Goal: Transaction & Acquisition: Book appointment/travel/reservation

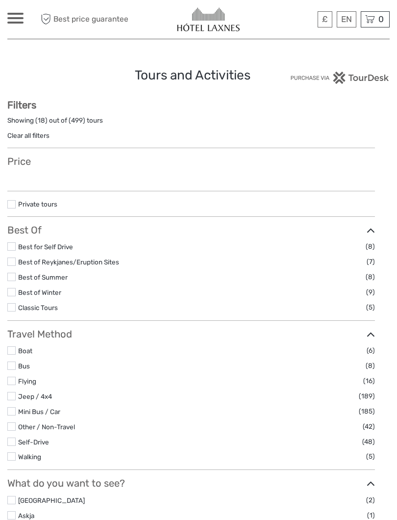
select select
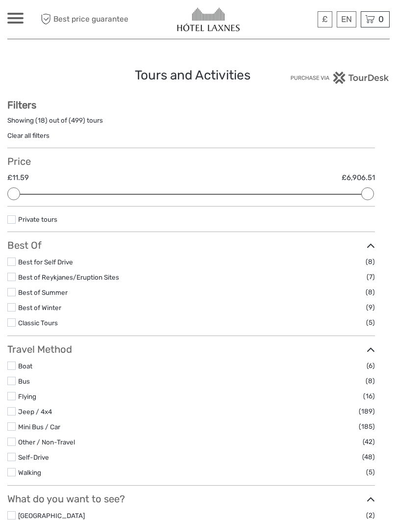
click at [22, 16] on div at bounding box center [15, 18] width 16 height 11
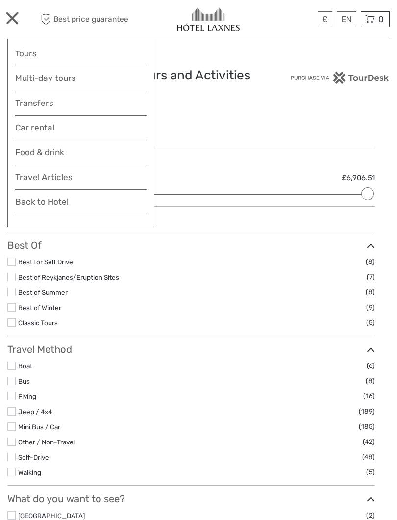
click at [58, 202] on link "Back to Hotel" at bounding box center [80, 205] width 131 height 20
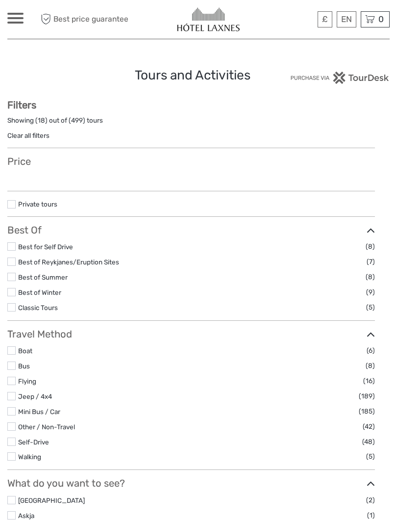
select select
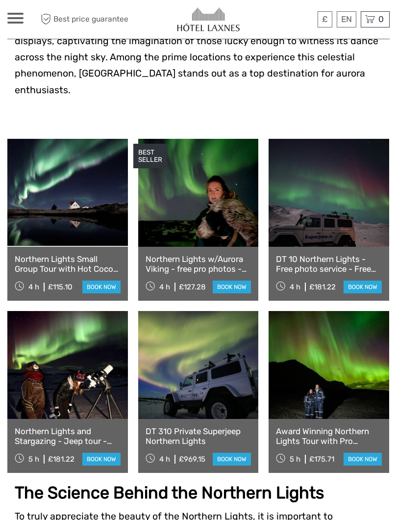
scroll to position [240, 0]
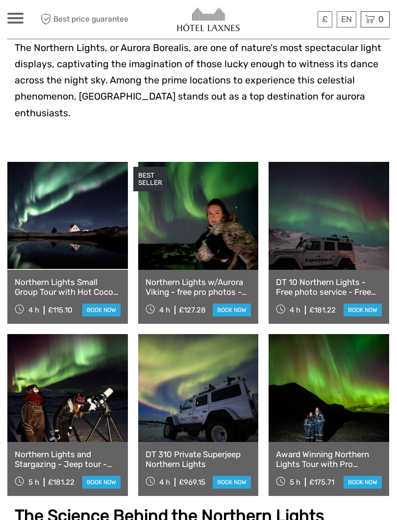
click at [107, 304] on link "book now" at bounding box center [101, 310] width 38 height 13
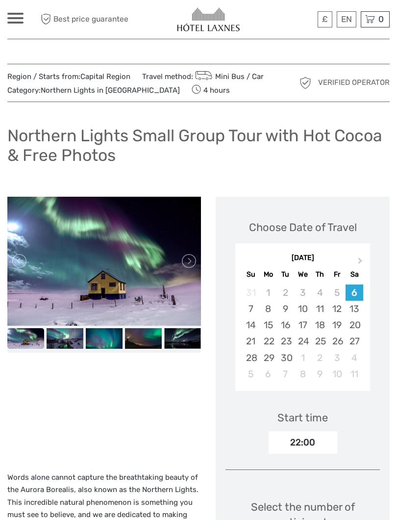
click at [357, 261] on button "Next Month" at bounding box center [362, 264] width 16 height 16
click at [268, 355] on div "27" at bounding box center [268, 358] width 17 height 16
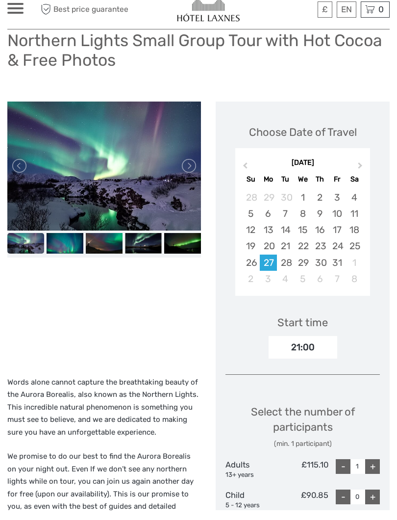
scroll to position [131, 0]
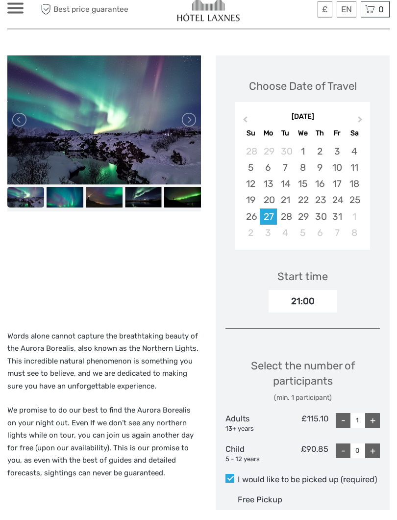
click at [318, 300] on div "21:00" at bounding box center [303, 311] width 69 height 23
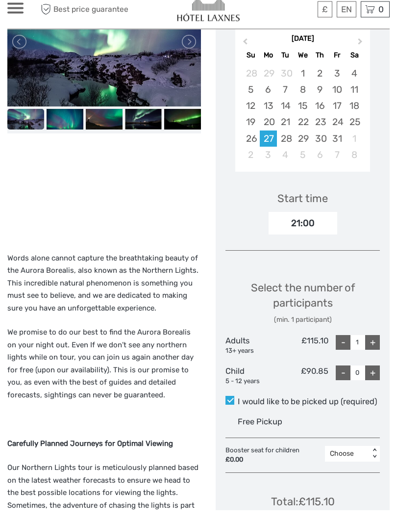
click at [373, 345] on div "+" at bounding box center [372, 352] width 15 height 15
type input "2"
click at [375, 375] on div "+" at bounding box center [372, 382] width 15 height 15
type input "1"
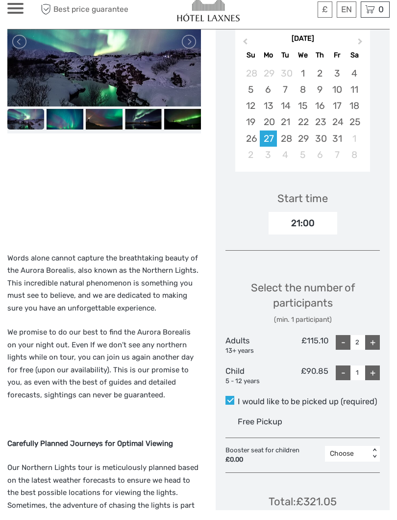
click at [373, 345] on div "+" at bounding box center [372, 352] width 15 height 15
type input "3"
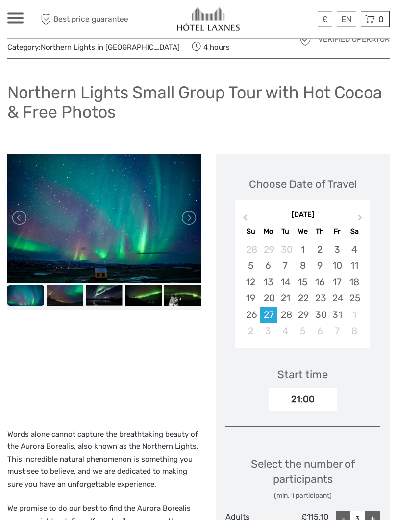
scroll to position [0, 0]
